Goal: Check status: Check status

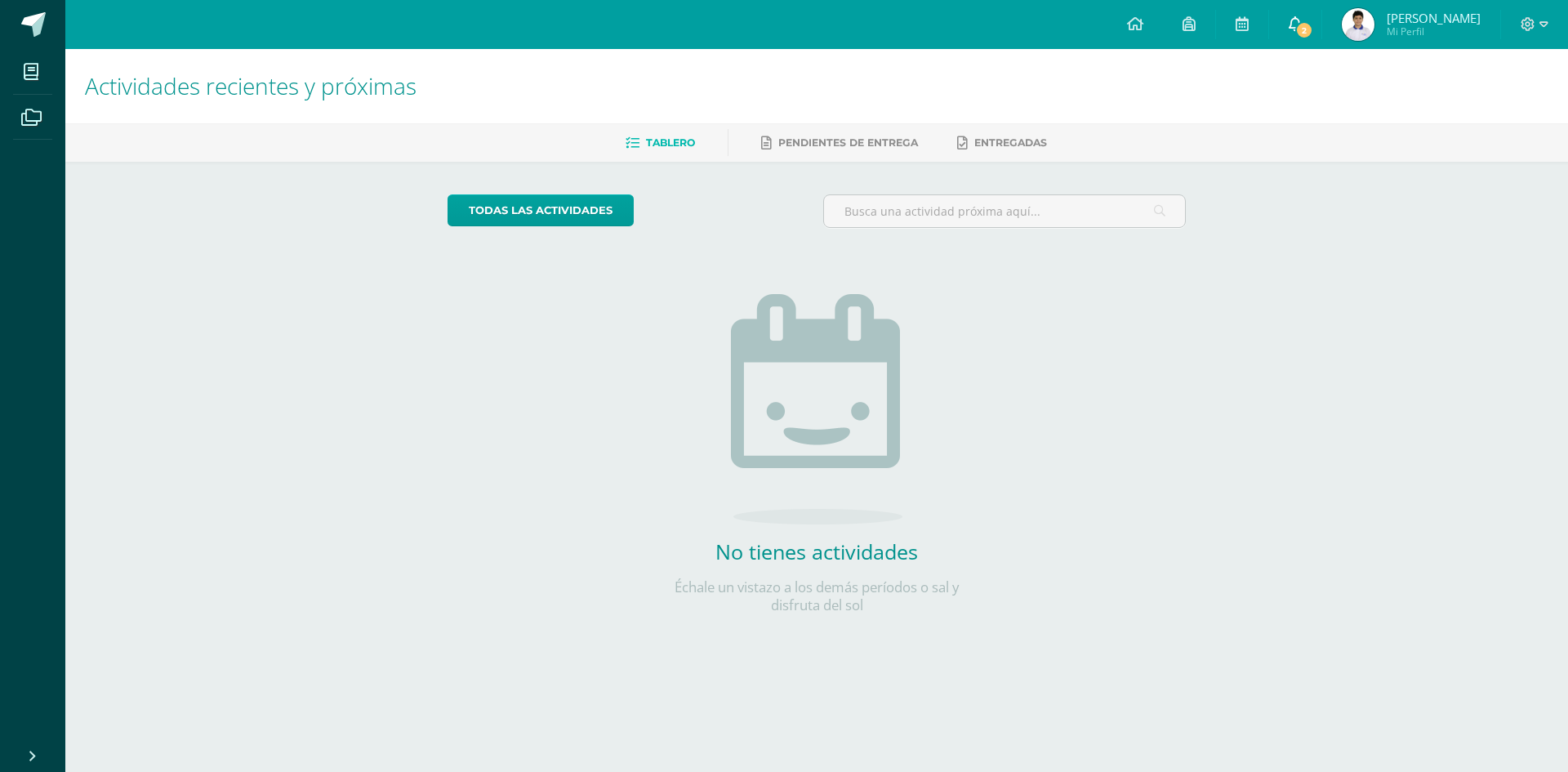
click at [1313, 30] on span "2" at bounding box center [1305, 30] width 18 height 18
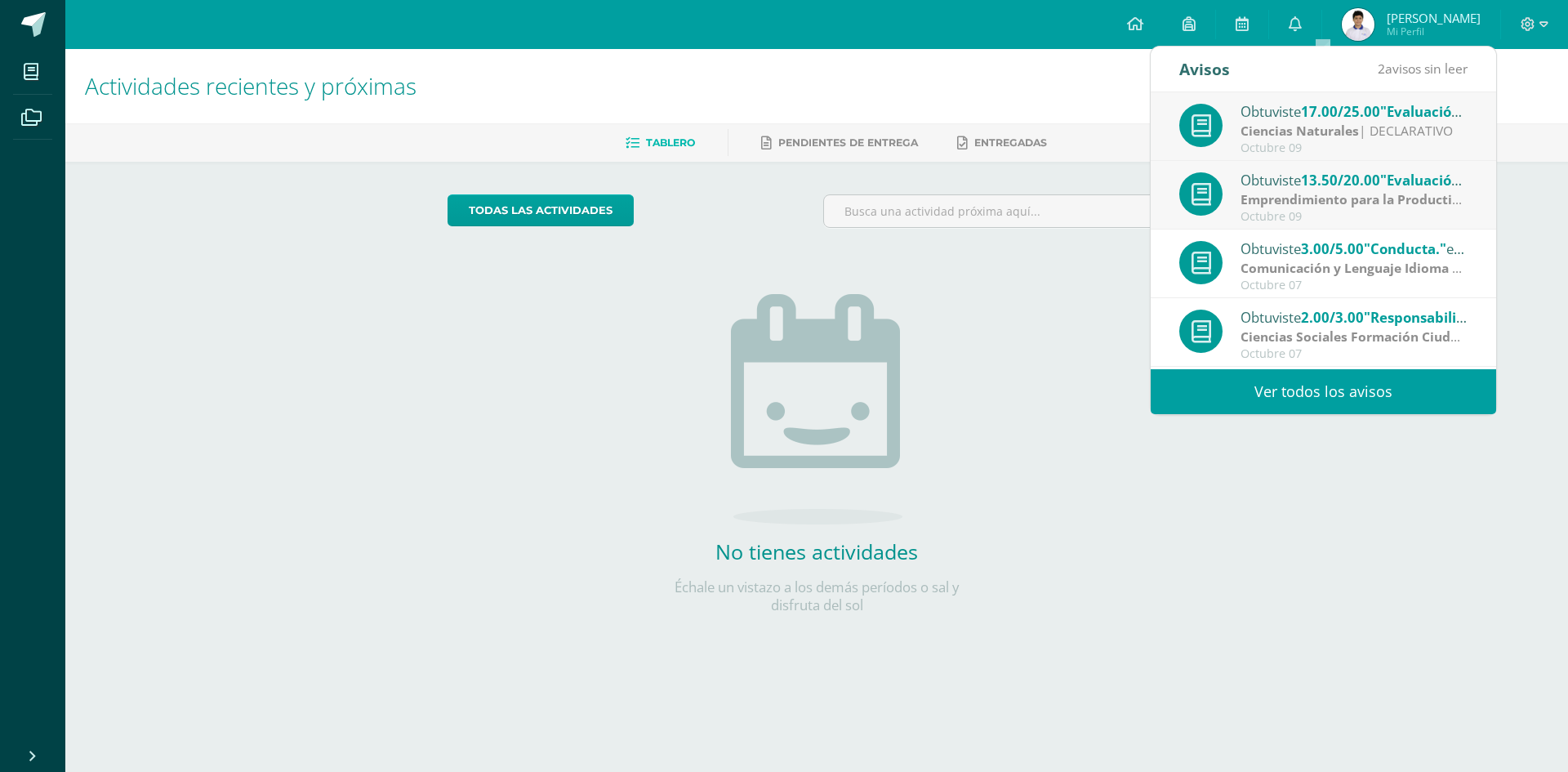
click at [1351, 199] on strong "Emprendimiento para la Productividad" at bounding box center [1364, 199] width 247 height 18
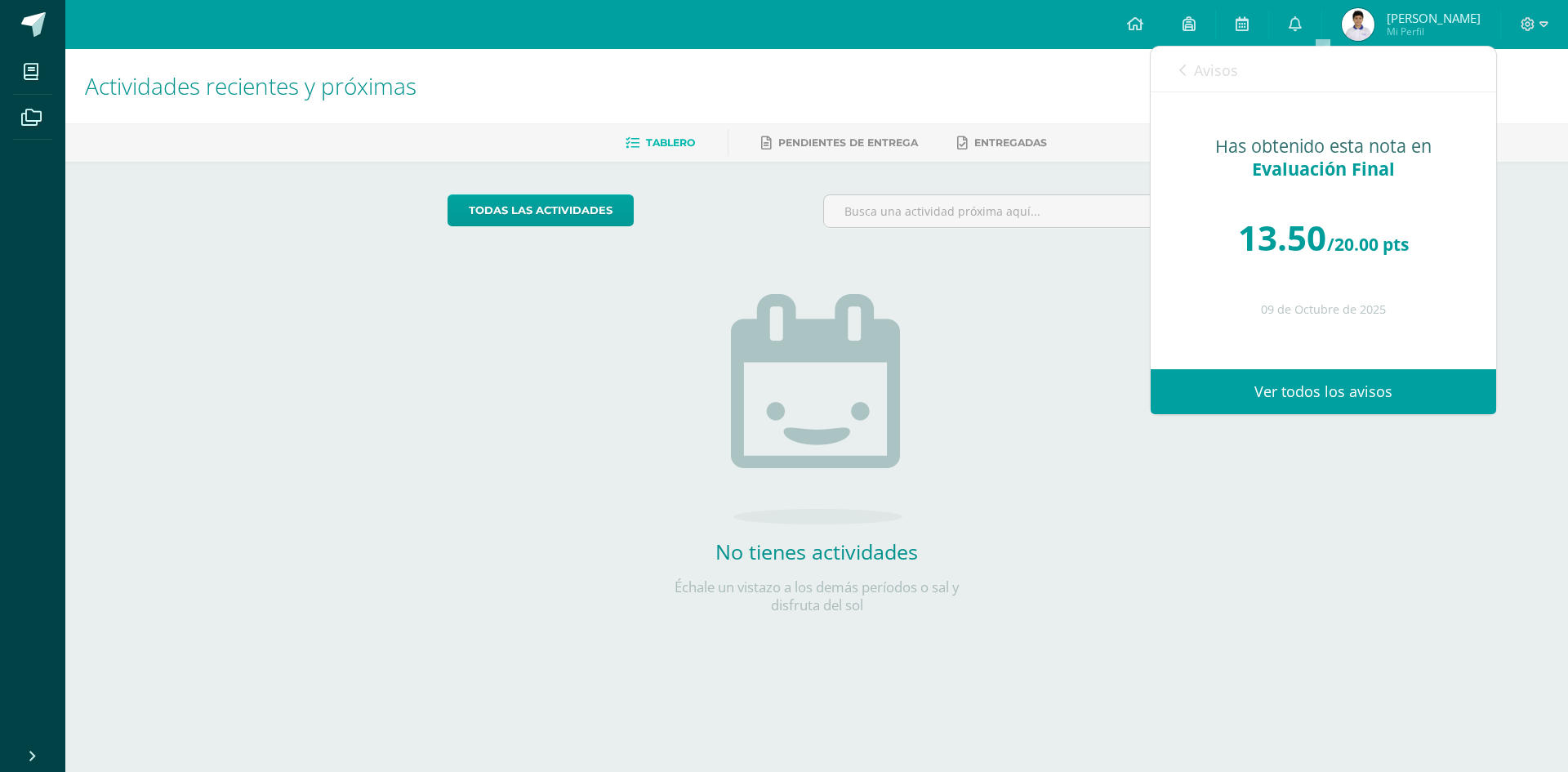
click at [1350, 382] on link "Ver todos los avisos" at bounding box center [1323, 391] width 345 height 45
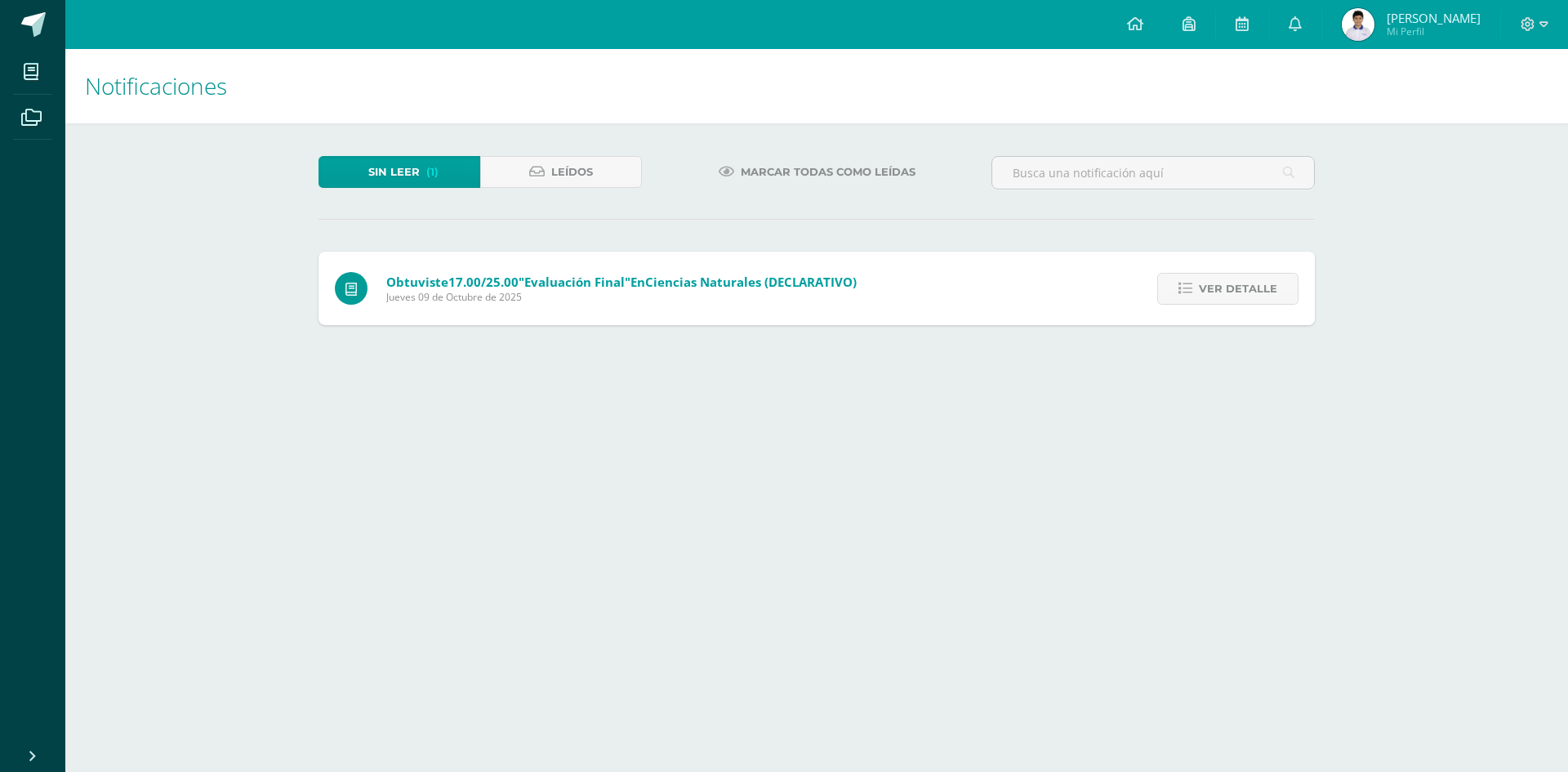
click at [471, 309] on div "Obtuviste 17.00/25.00 "Evaluación Final" en Ciencias Naturales (DECLARATIVO) Ju…" at bounding box center [596, 288] width 555 height 73
click at [1234, 280] on span "Ver detalle" at bounding box center [1238, 288] width 79 height 30
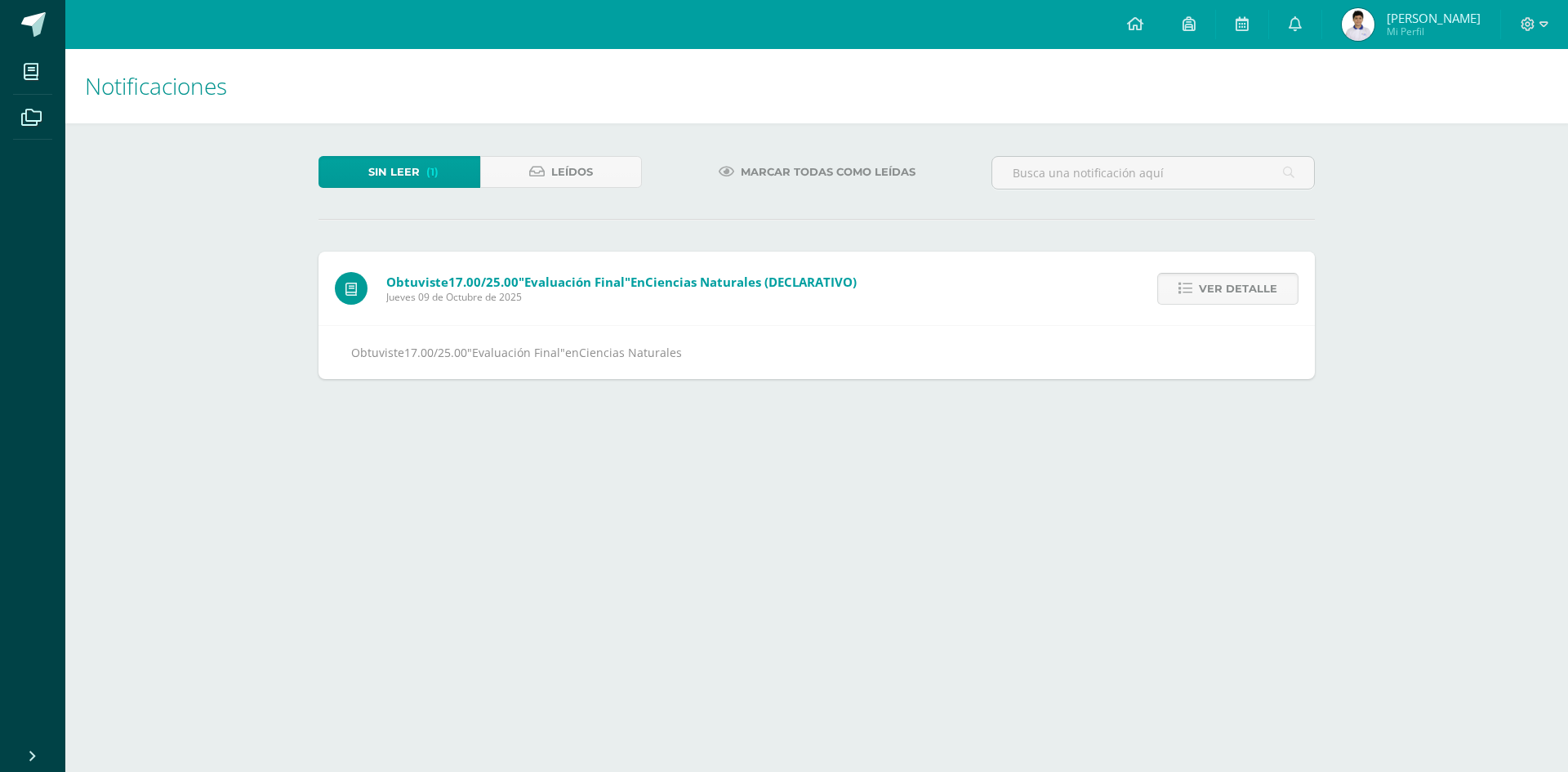
click at [1234, 280] on span "Ver detalle" at bounding box center [1238, 288] width 79 height 30
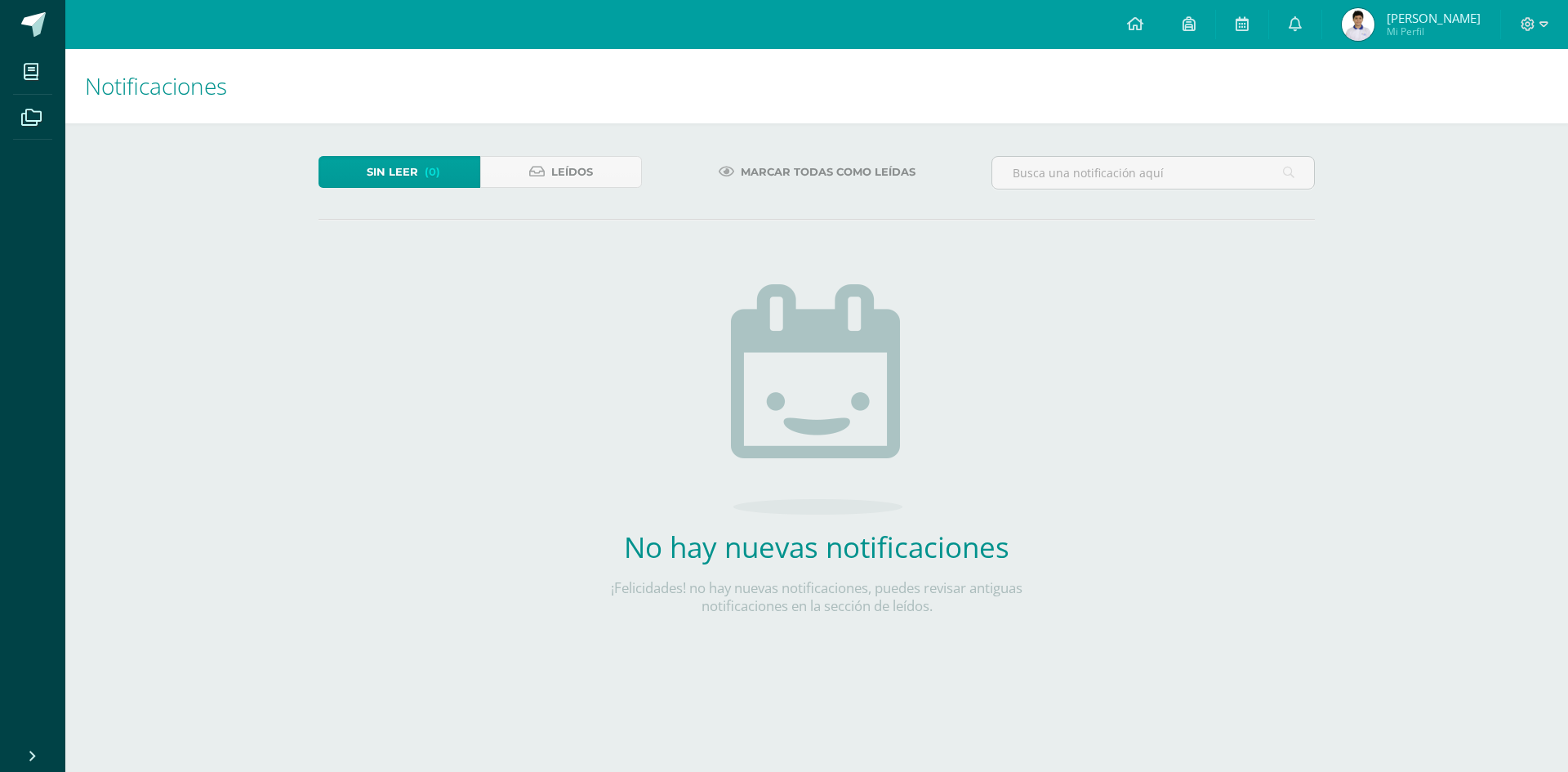
click at [1444, 19] on span "[PERSON_NAME]" at bounding box center [1434, 18] width 94 height 16
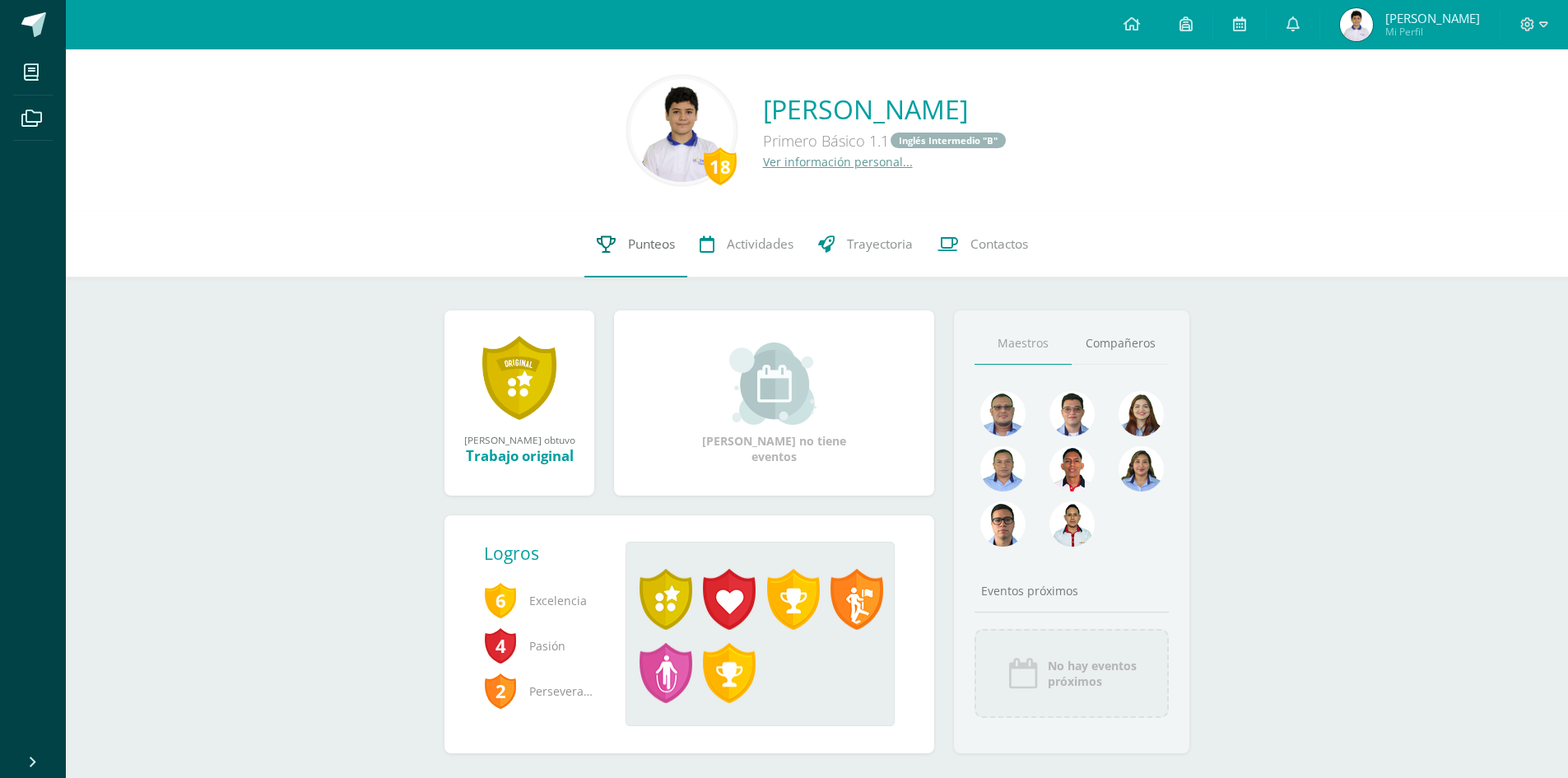
click at [653, 245] on span "Punteos" at bounding box center [651, 244] width 47 height 17
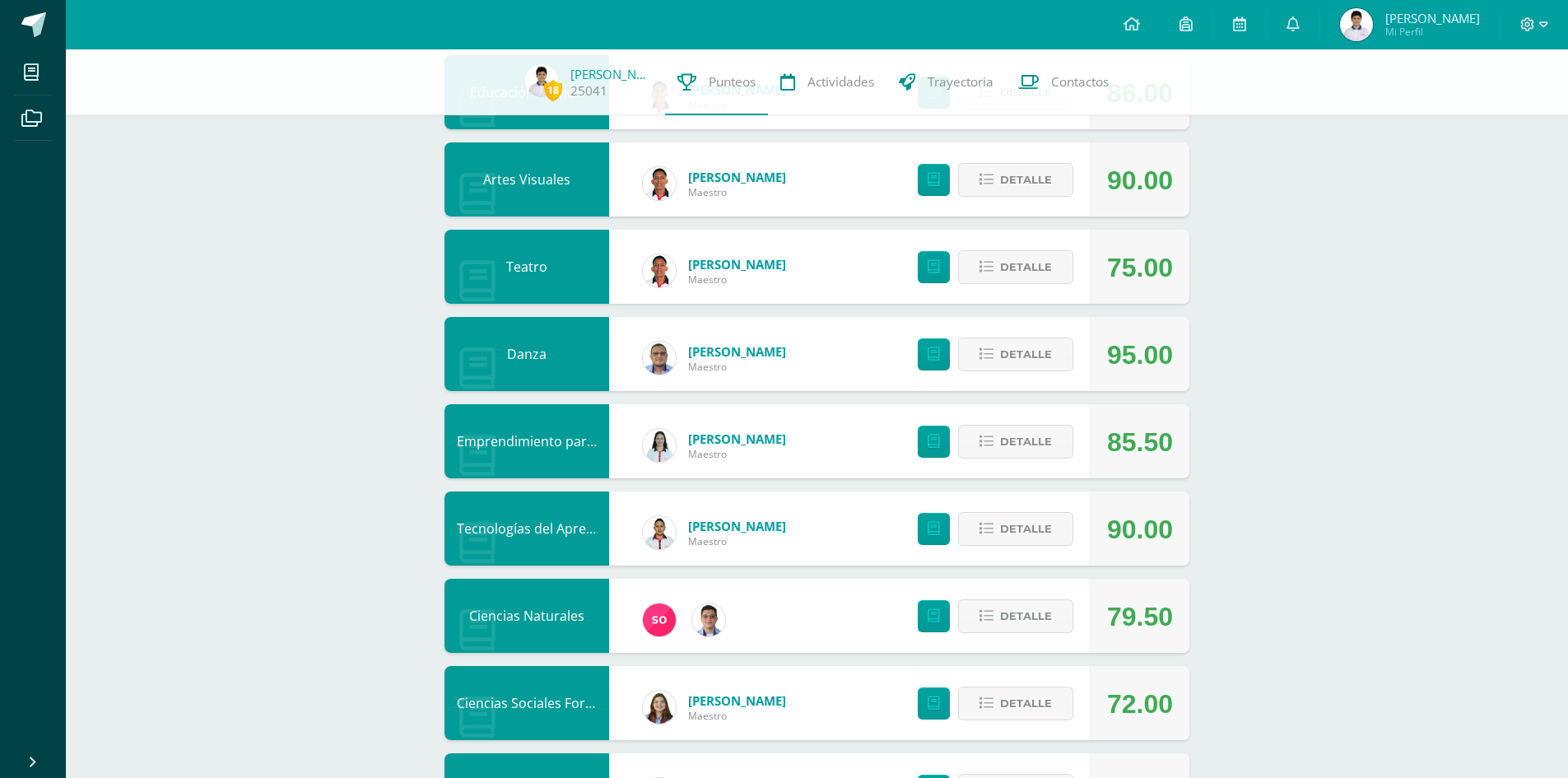
scroll to position [576, 0]
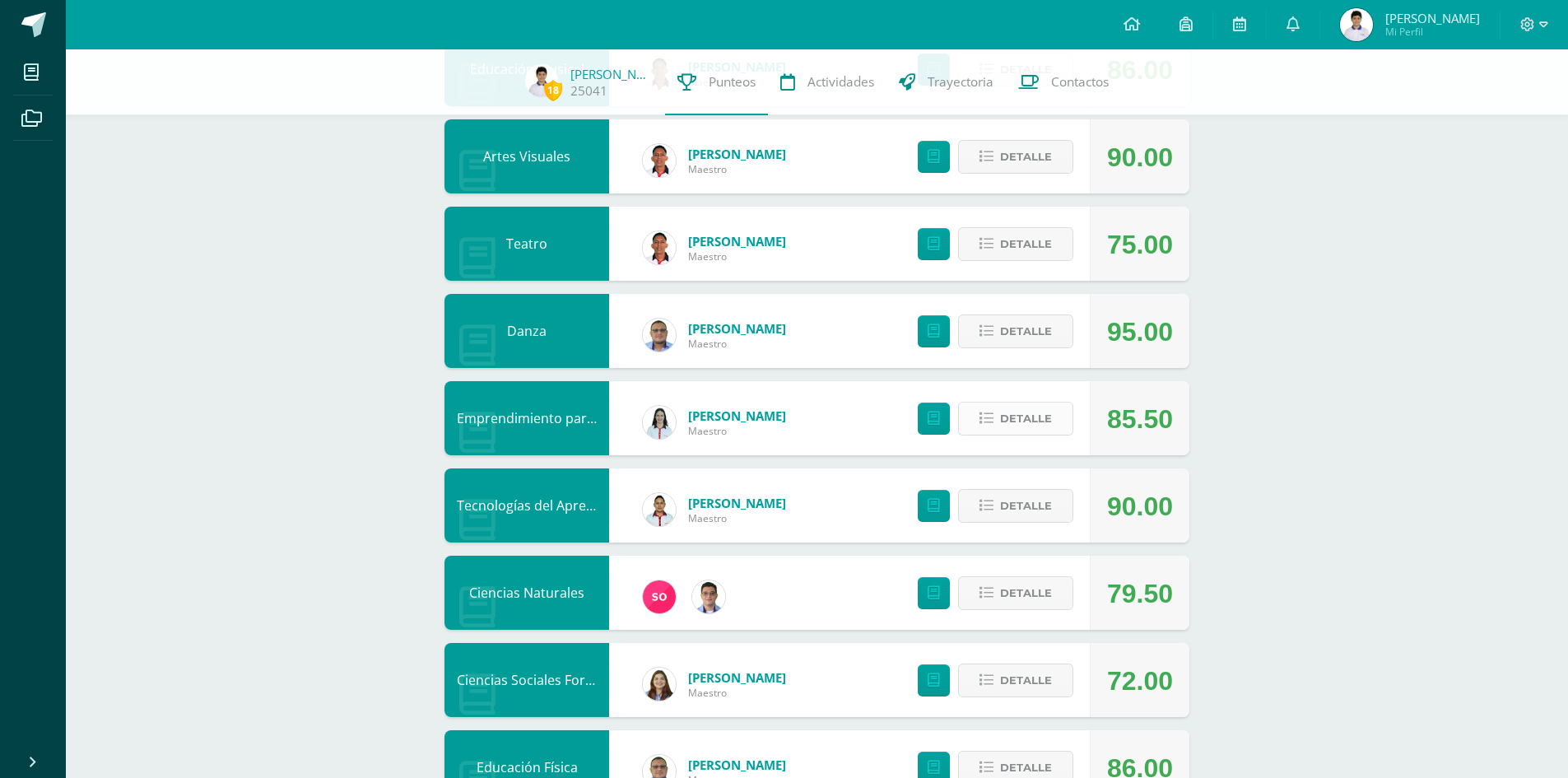
click at [1032, 409] on span "Detalle" at bounding box center [1026, 418] width 52 height 30
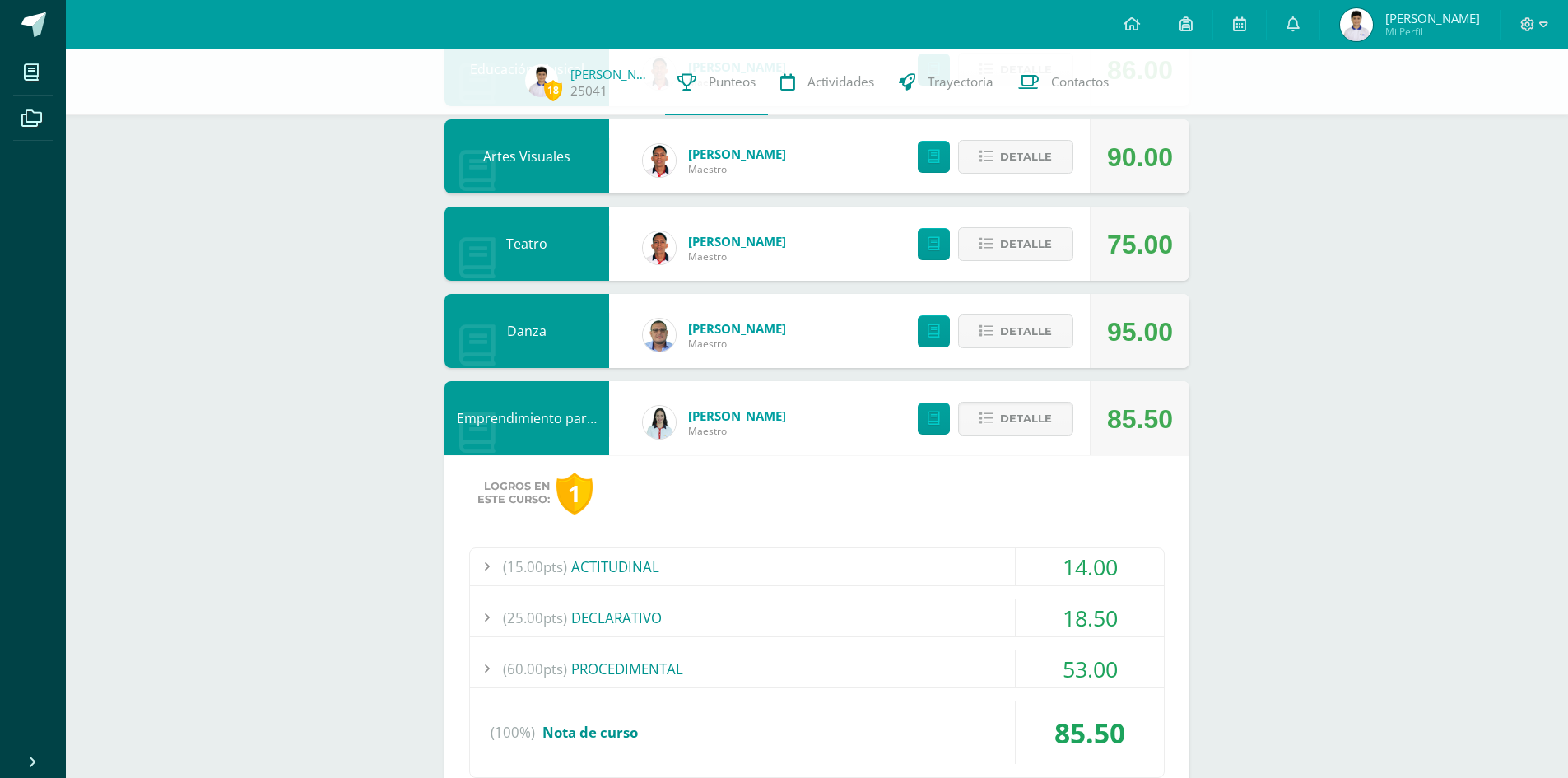
scroll to position [823, 0]
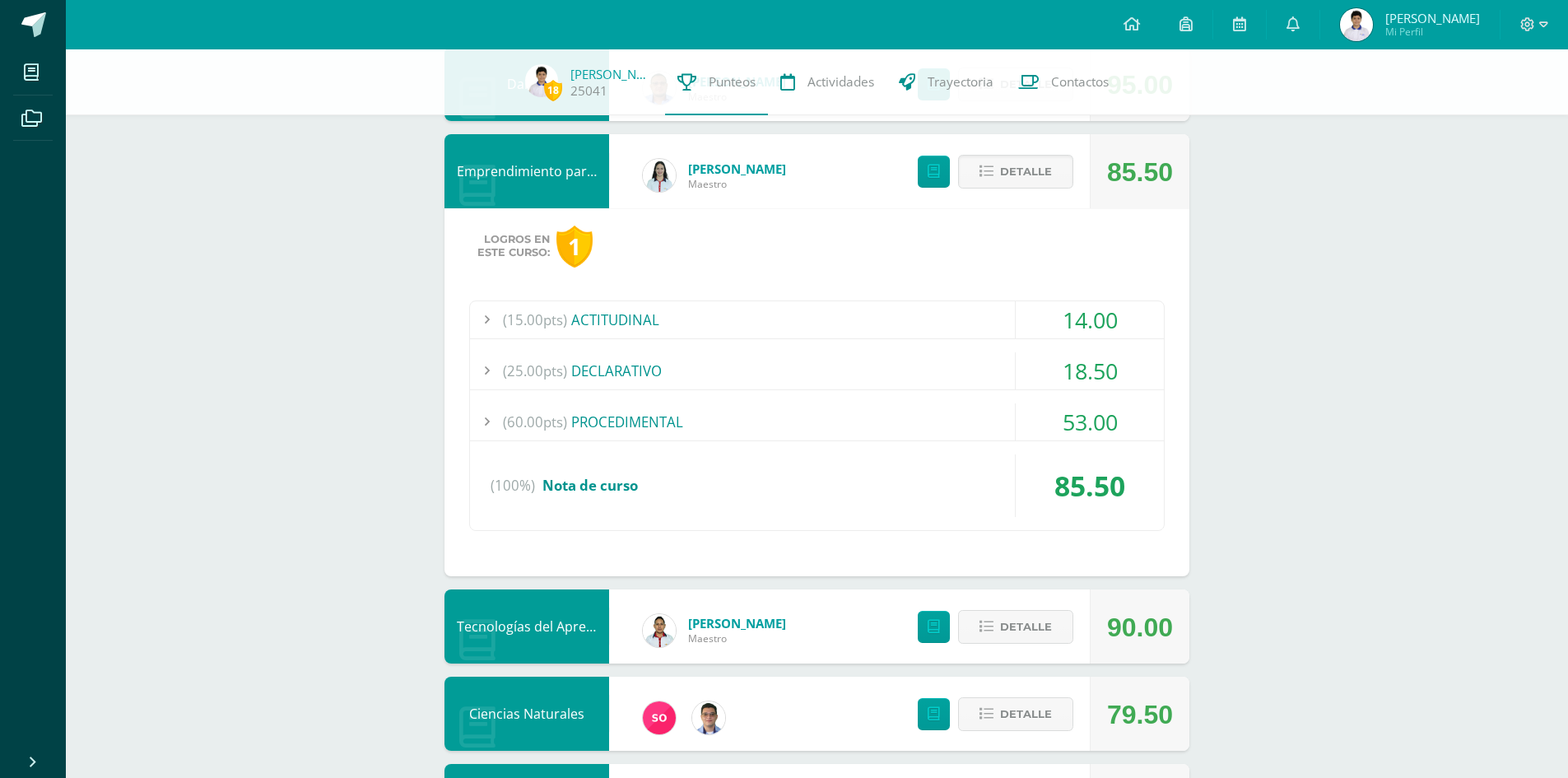
click at [730, 368] on div "(25.00pts) DECLARATIVO" at bounding box center [816, 371] width 693 height 37
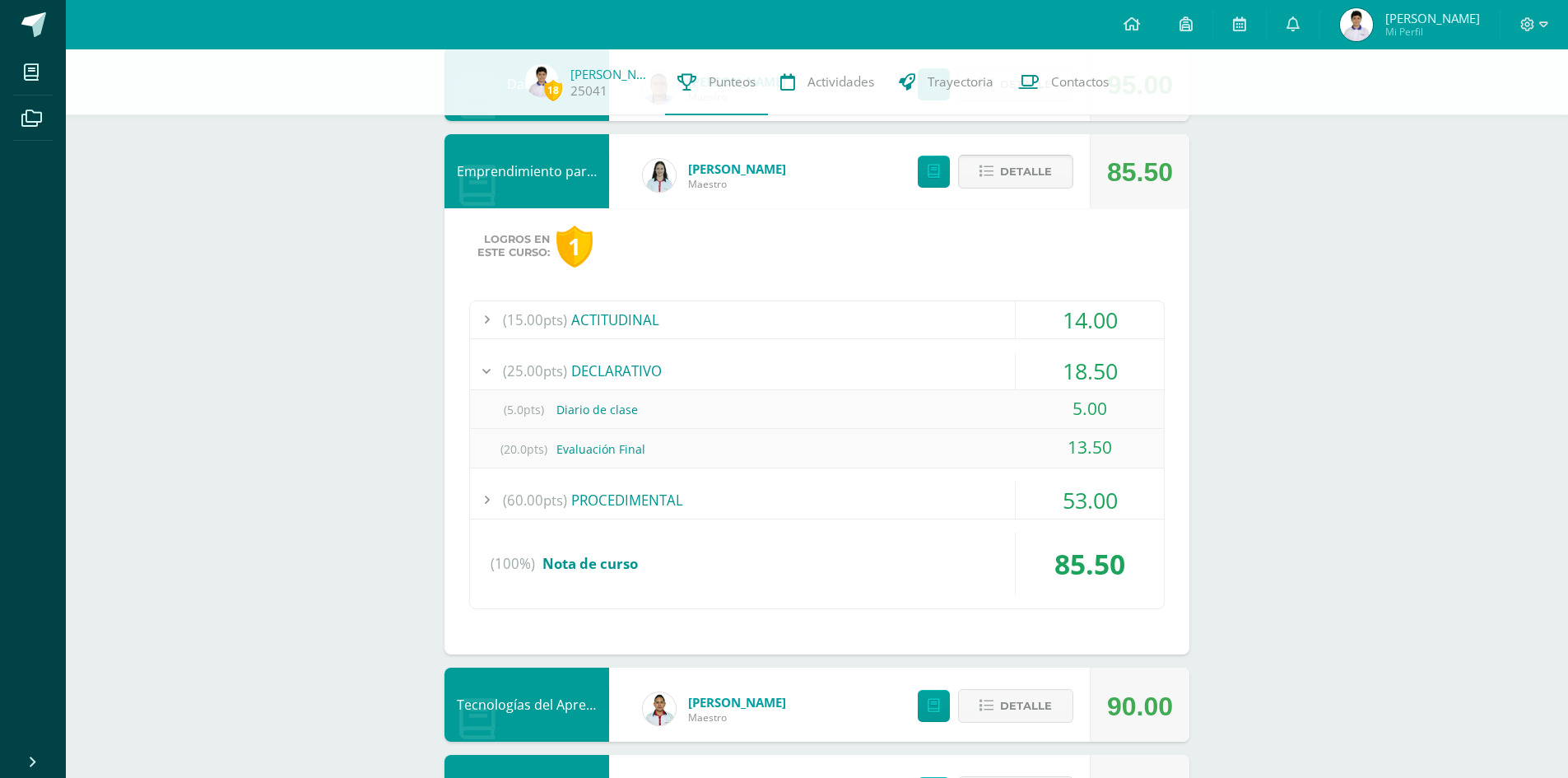
click at [1017, 173] on span "Detalle" at bounding box center [1026, 171] width 52 height 30
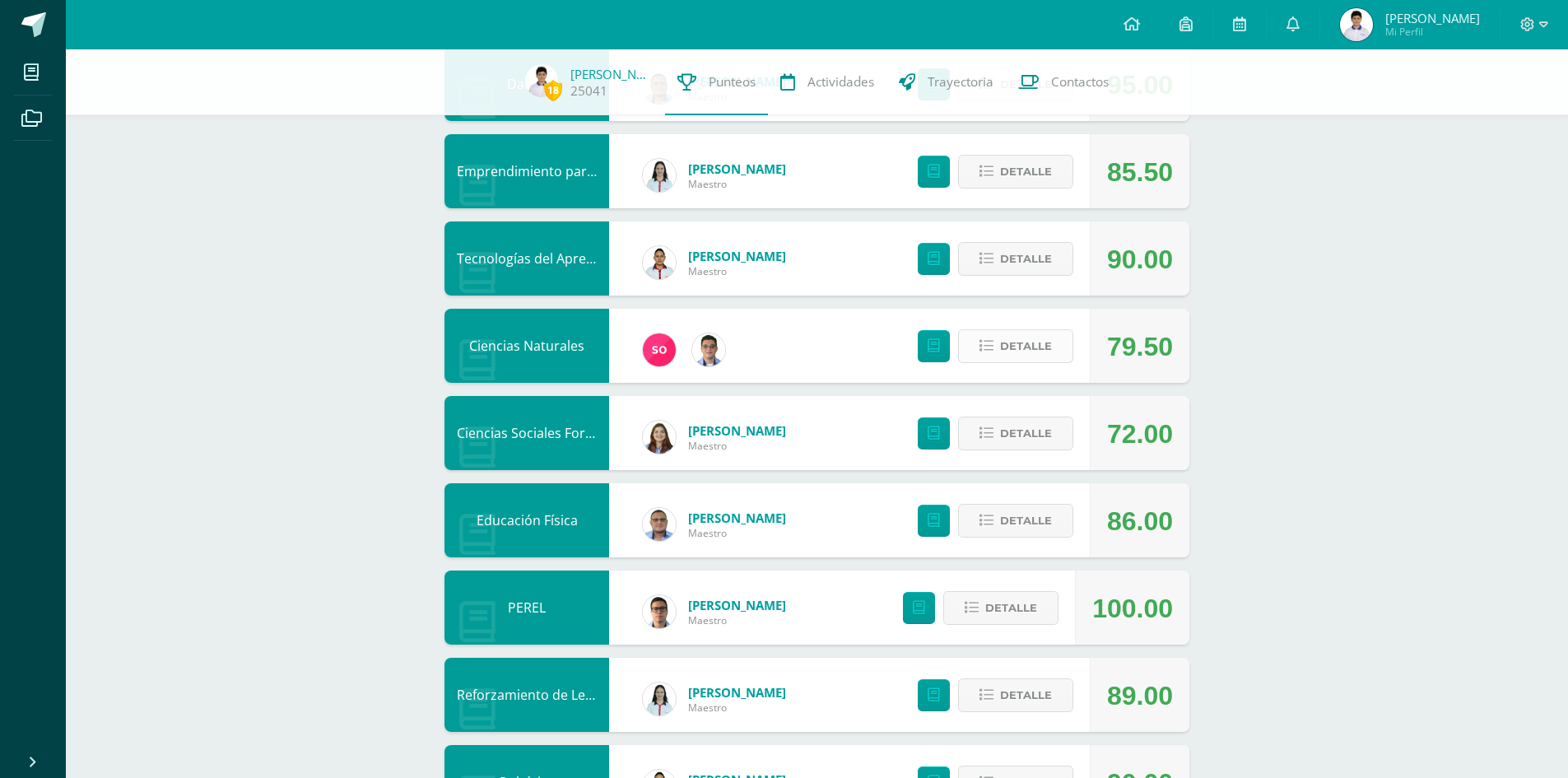
click at [995, 340] on button "Detalle" at bounding box center [1015, 346] width 115 height 34
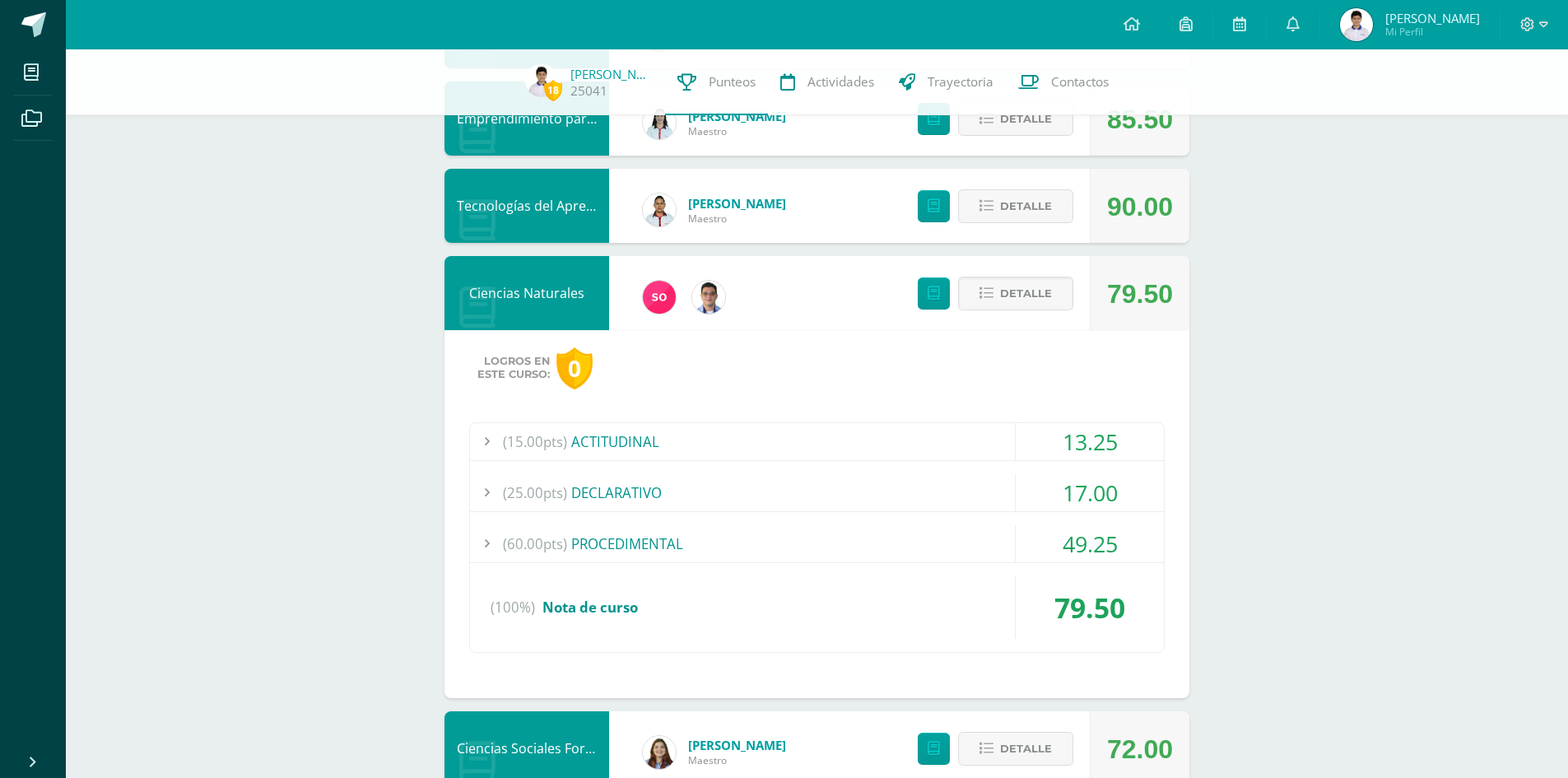
scroll to position [905, 0]
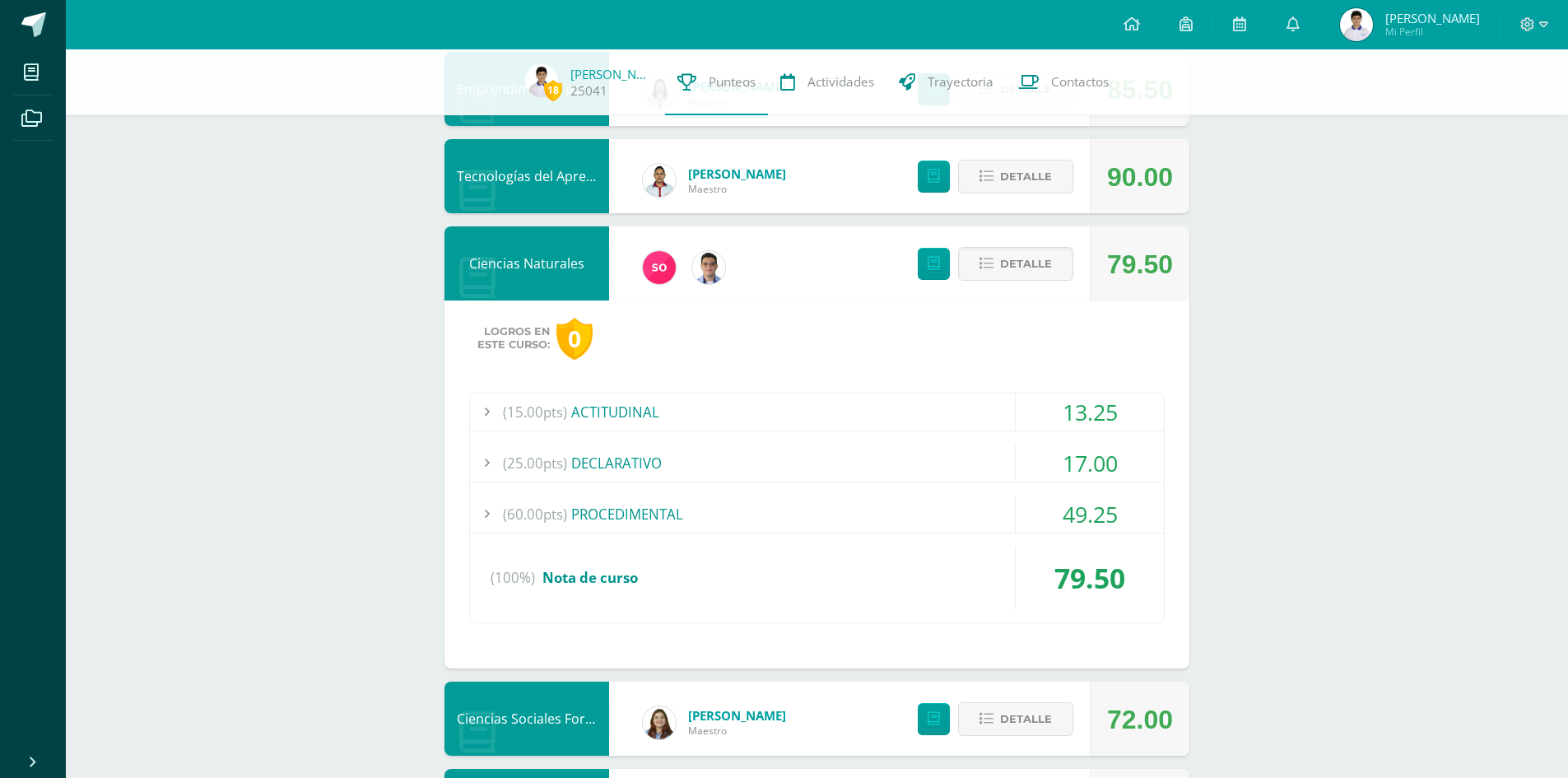
click at [862, 459] on div "(25.00pts) DECLARATIVO" at bounding box center [816, 463] width 693 height 37
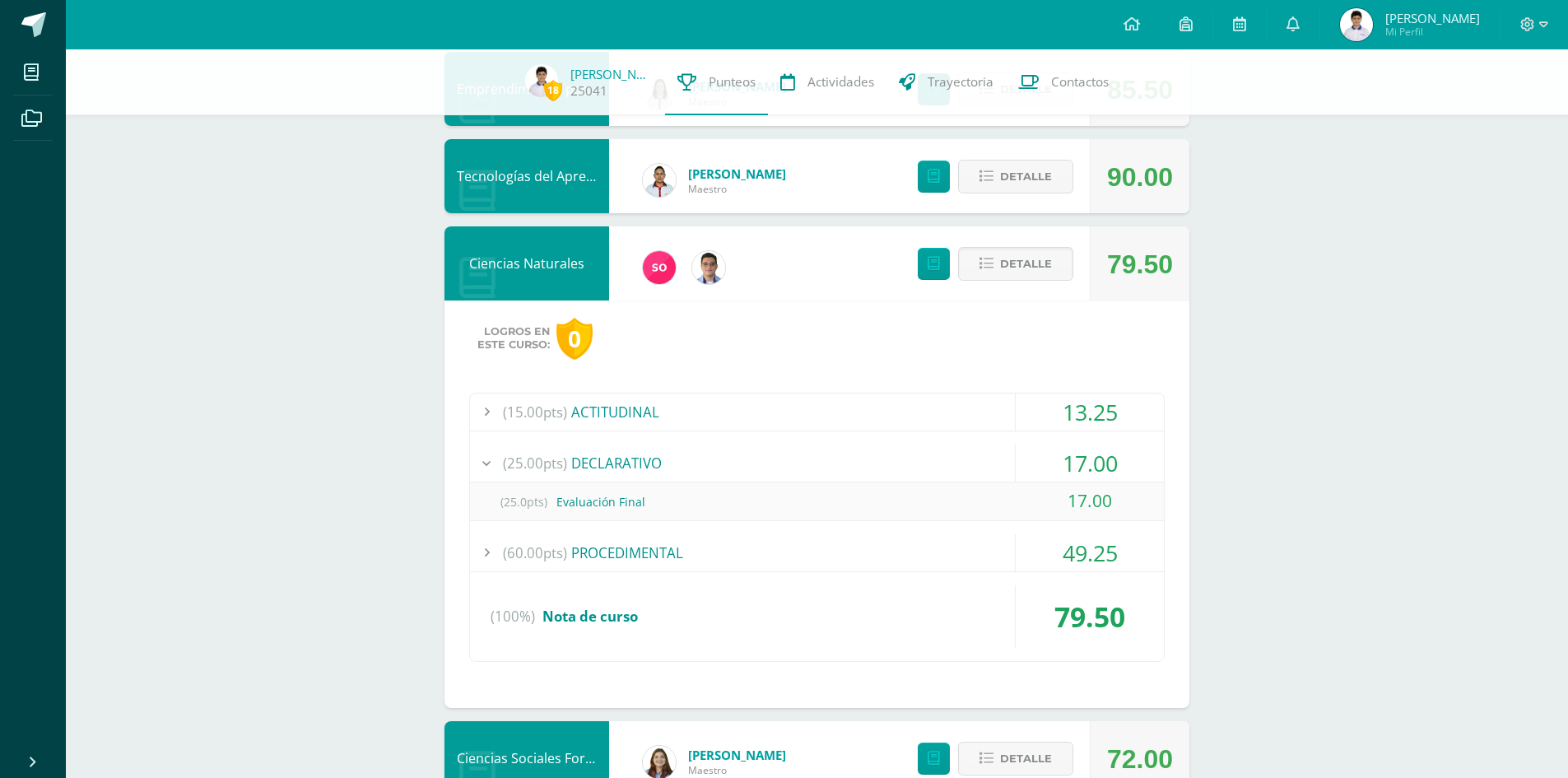
click at [1368, 293] on div "18 [PERSON_NAME] 25041 Punteos Actividades Trayectoria Contactos Pendiente Unid…" at bounding box center [817, 160] width 1502 height 2033
